Goal: Task Accomplishment & Management: Use online tool/utility

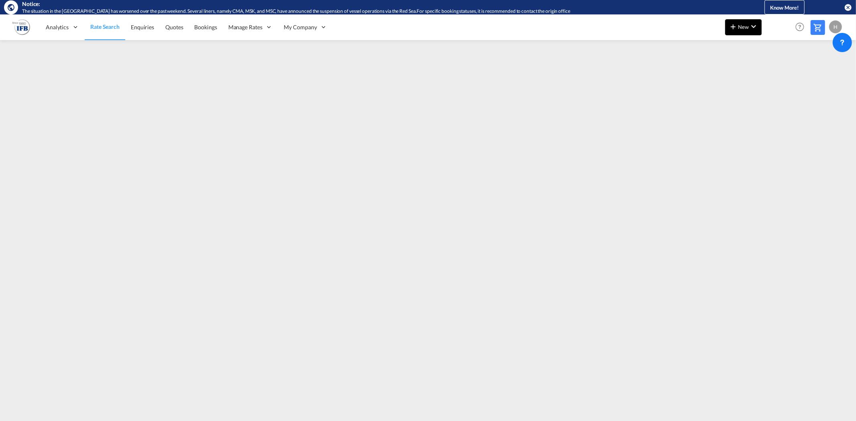
click at [748, 26] on span "New" at bounding box center [743, 27] width 30 height 6
click at [769, 74] on div "Ratesheet" at bounding box center [792, 75] width 49 height 20
click at [95, 29] on span "Rate Search" at bounding box center [104, 27] width 29 height 7
click at [745, 25] on span "New" at bounding box center [743, 27] width 30 height 6
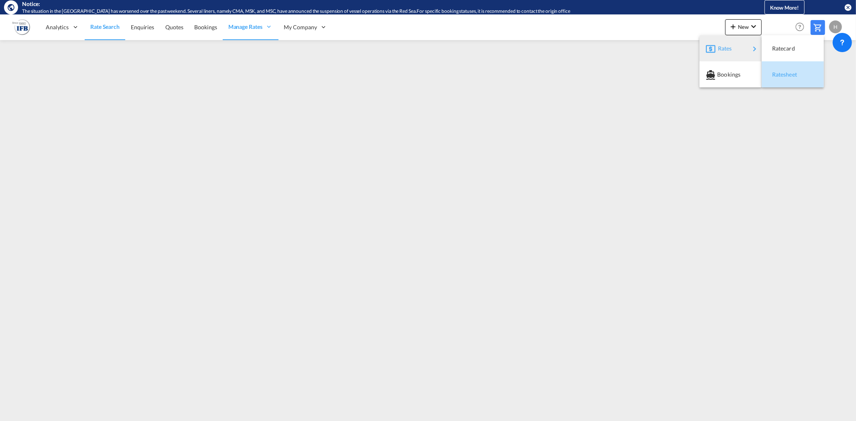
click at [776, 73] on span "Ratesheet" at bounding box center [776, 75] width 9 height 16
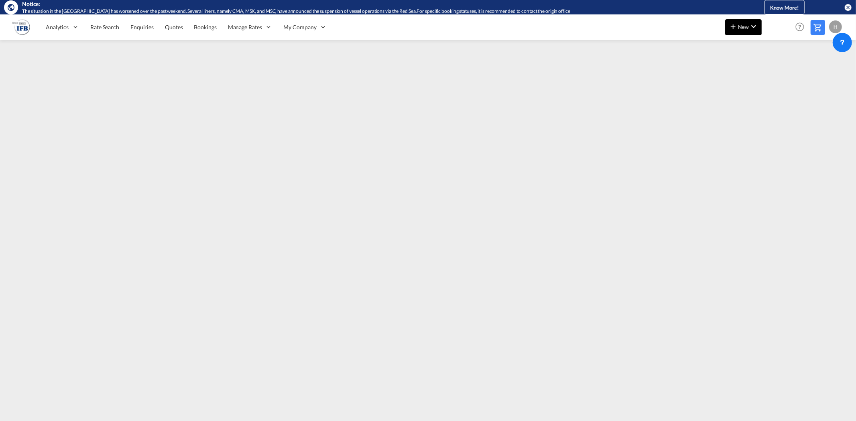
click at [735, 29] on md-icon "icon-plus 400-fg" at bounding box center [733, 27] width 10 height 10
click at [778, 71] on span "Ratesheet" at bounding box center [776, 75] width 9 height 16
click at [737, 34] on button "New" at bounding box center [743, 27] width 37 height 16
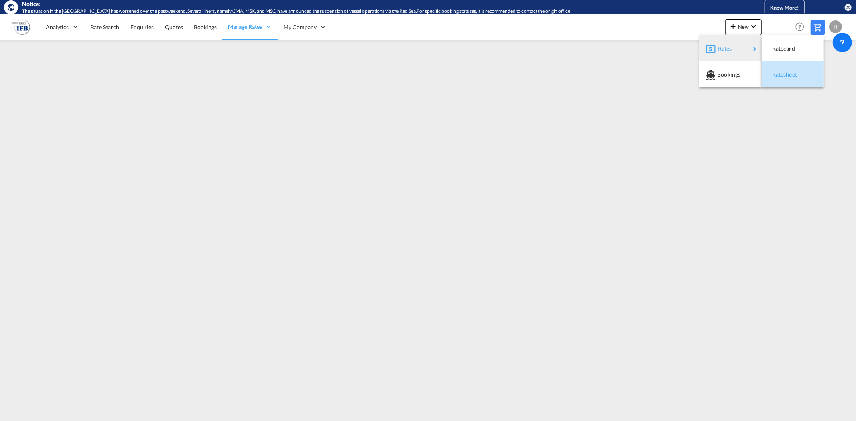
click at [780, 71] on span "Ratesheet" at bounding box center [776, 75] width 9 height 16
click at [106, 34] on link "Rate Search" at bounding box center [105, 27] width 40 height 26
